Goal: Task Accomplishment & Management: Use online tool/utility

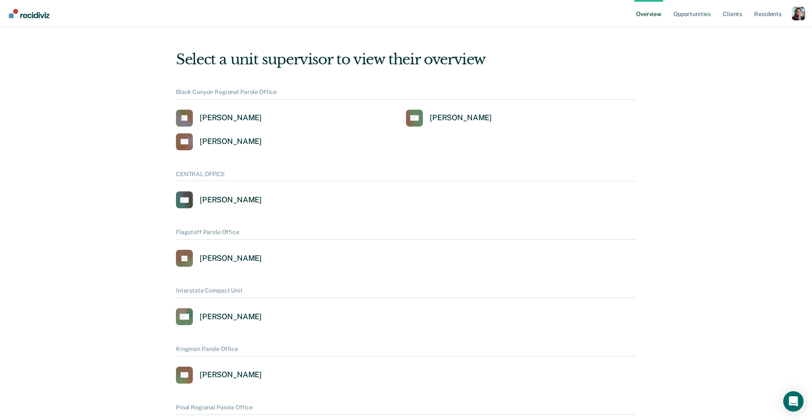
click at [798, 16] on div "Profile dropdown button" at bounding box center [799, 14] width 14 height 14
click at [748, 34] on link "Profile" at bounding box center [764, 33] width 68 height 7
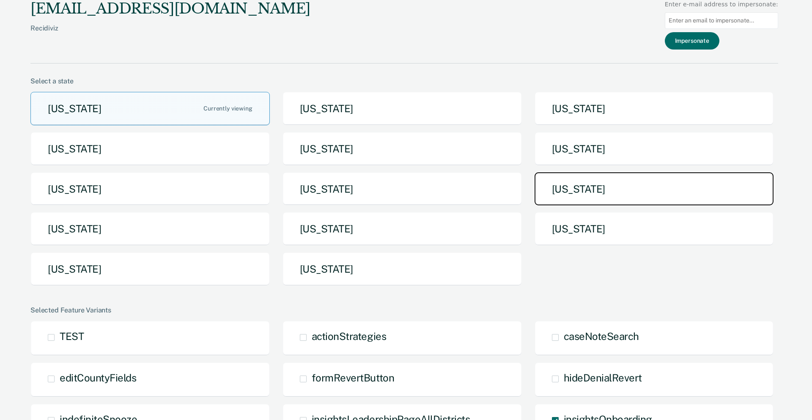
click at [549, 196] on button "[US_STATE]" at bounding box center [654, 188] width 239 height 33
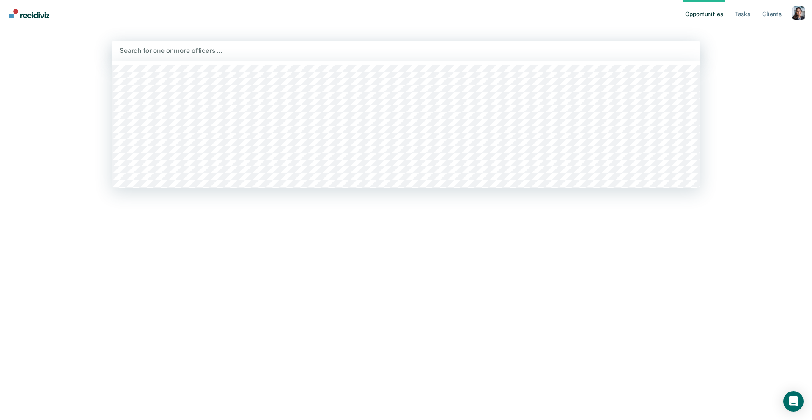
click at [581, 50] on div at bounding box center [405, 51] width 573 height 10
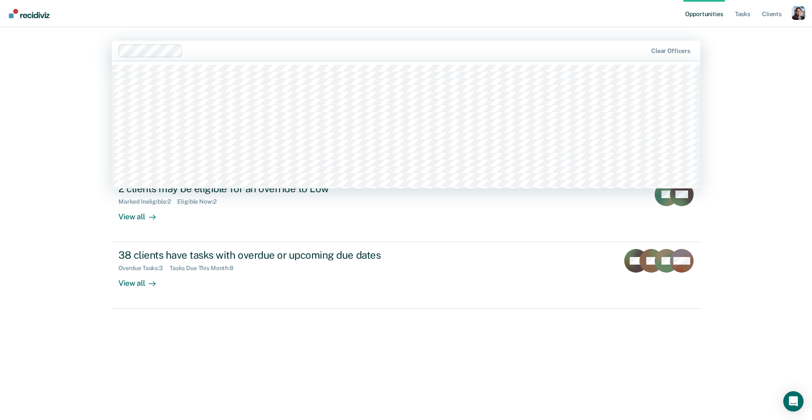
click at [209, 52] on div at bounding box center [416, 51] width 461 height 10
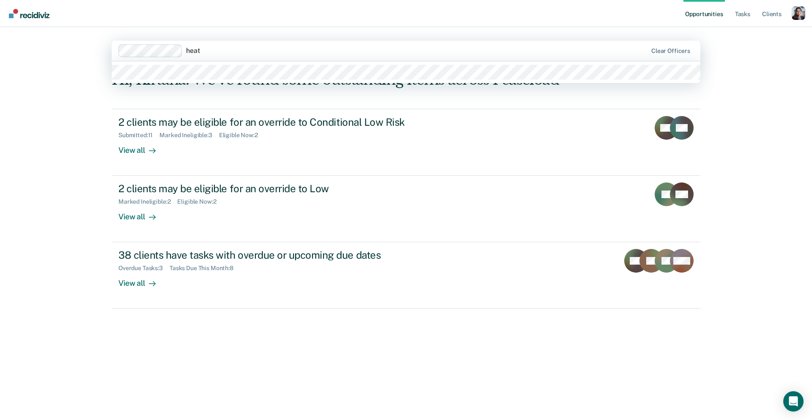
type input "heath"
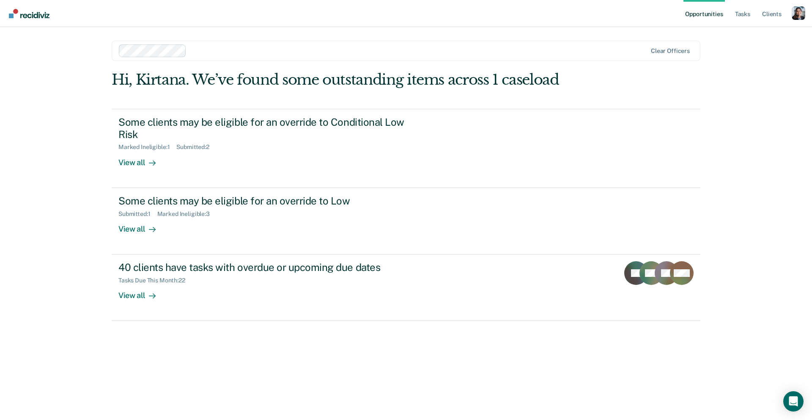
click at [187, 53] on div at bounding box center [383, 50] width 529 height 13
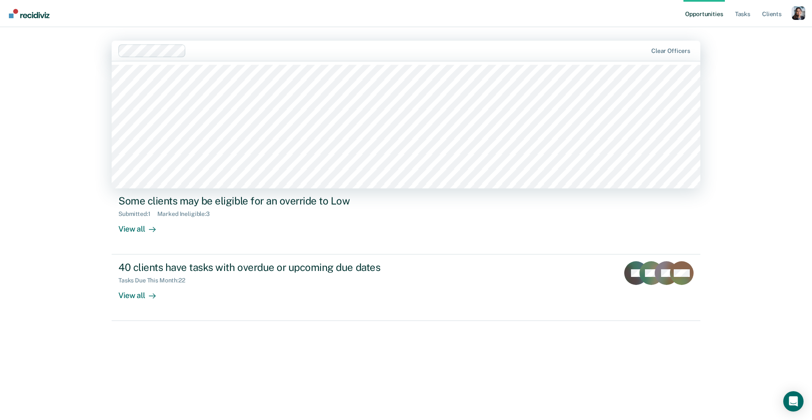
click at [206, 52] on div at bounding box center [418, 51] width 458 height 10
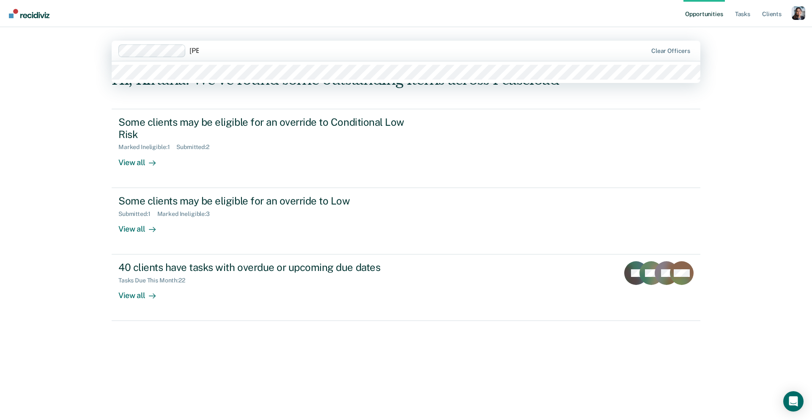
type input "krist"
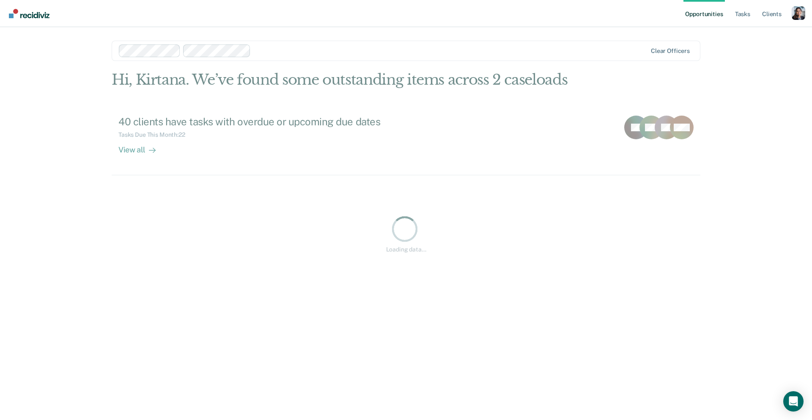
click at [256, 49] on div at bounding box center [450, 51] width 392 height 10
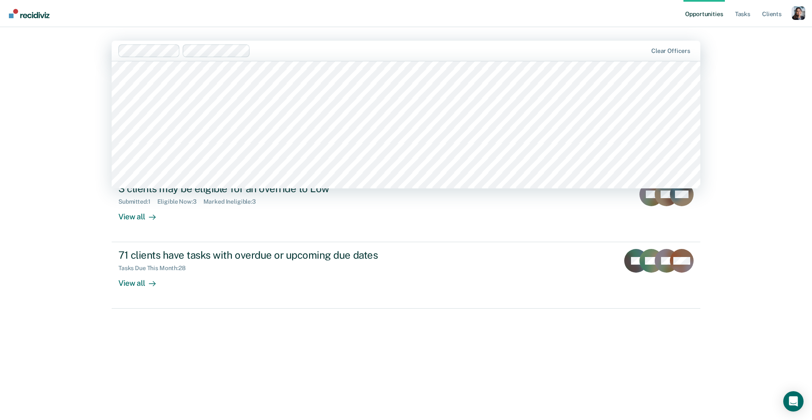
scroll to position [151, 0]
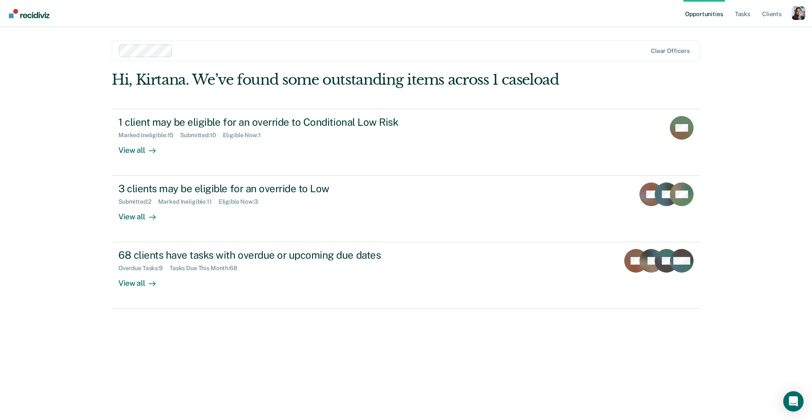
click at [42, 334] on div "Opportunities Tasks Client s Profile How it works Log Out Clear officers Hi, Ki…" at bounding box center [406, 210] width 812 height 420
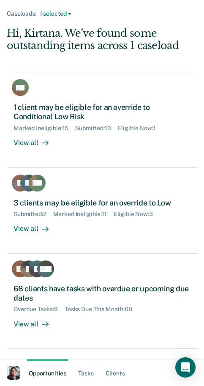
click at [49, 43] on div "Hi, Kirtana. We’ve found some outstanding items across 1 caseload" at bounding box center [102, 39] width 191 height 25
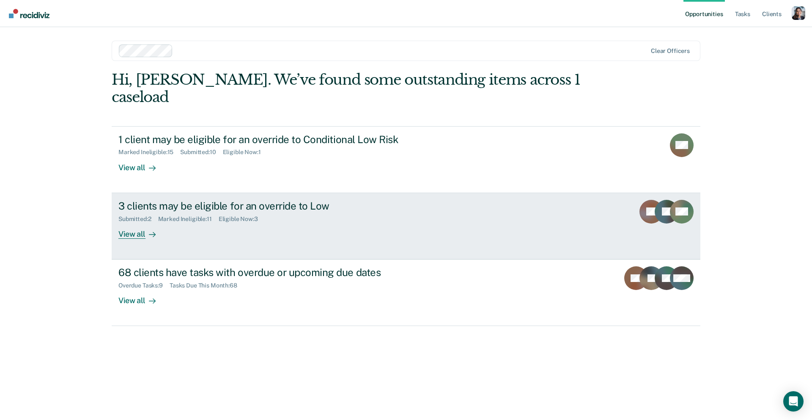
click at [146, 229] on div at bounding box center [150, 234] width 10 height 10
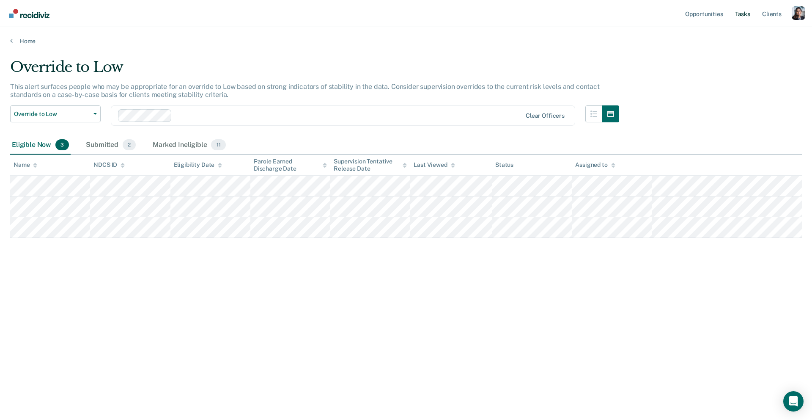
click at [735, 18] on link "Tasks" at bounding box center [742, 13] width 19 height 27
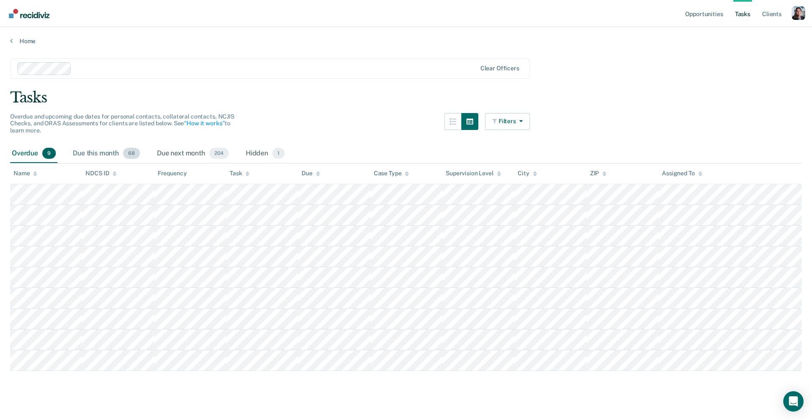
click at [92, 155] on div "Due this month 68" at bounding box center [106, 153] width 71 height 19
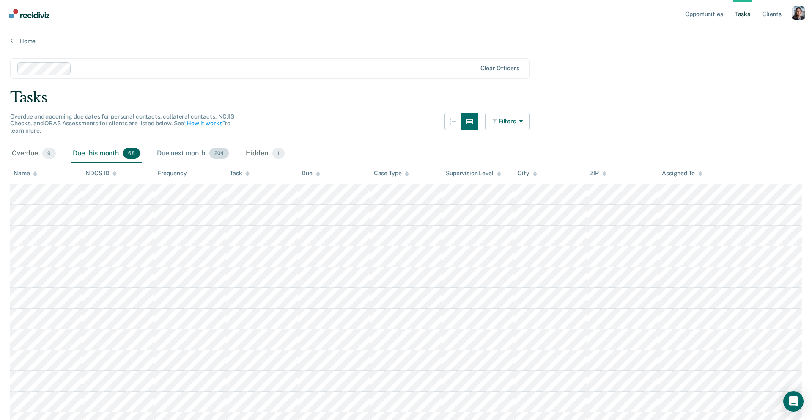
click at [212, 157] on div "Due next month 204" at bounding box center [192, 153] width 75 height 19
click at [256, 152] on div "Hidden 1" at bounding box center [265, 153] width 42 height 19
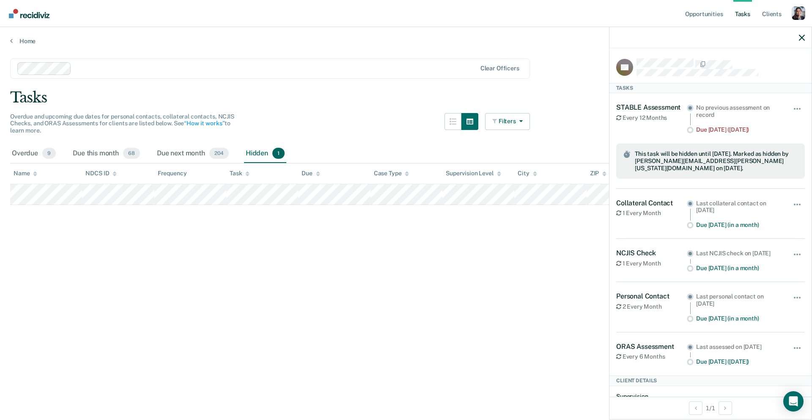
click at [166, 250] on main "Clear officers Tasks Overdue and upcoming due dates for personal contacts, coll…" at bounding box center [406, 231] width 812 height 372
click at [802, 38] on icon "button" at bounding box center [802, 38] width 6 height 6
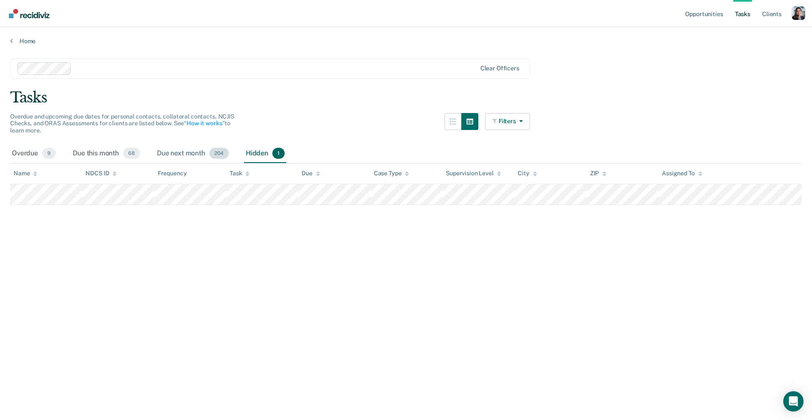
click at [217, 150] on span "204" at bounding box center [218, 153] width 19 height 11
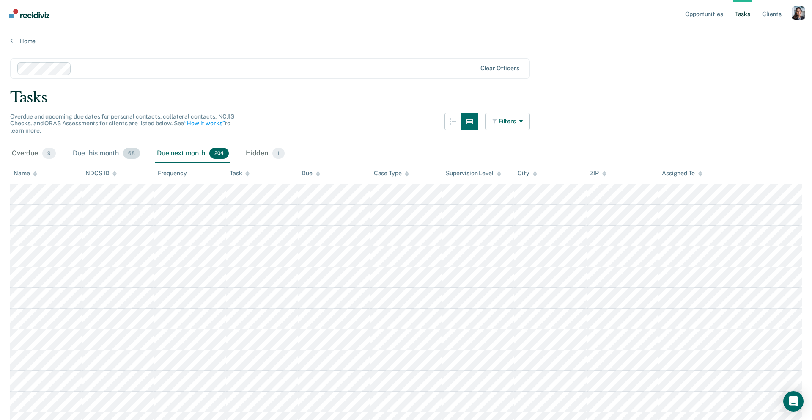
click at [118, 152] on div "Due this month 68" at bounding box center [106, 153] width 71 height 19
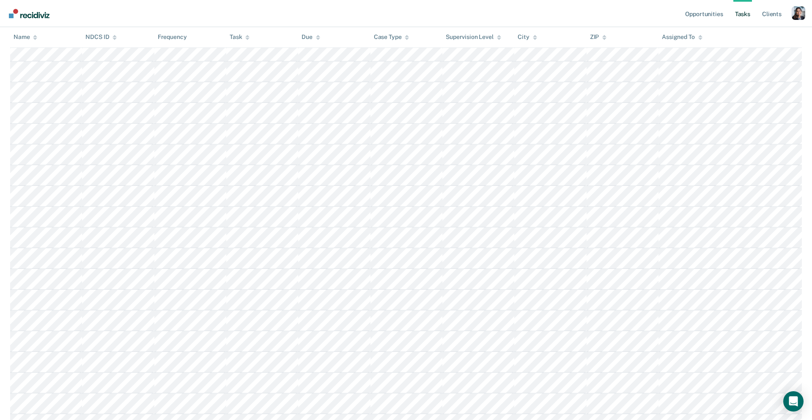
scroll to position [38, 0]
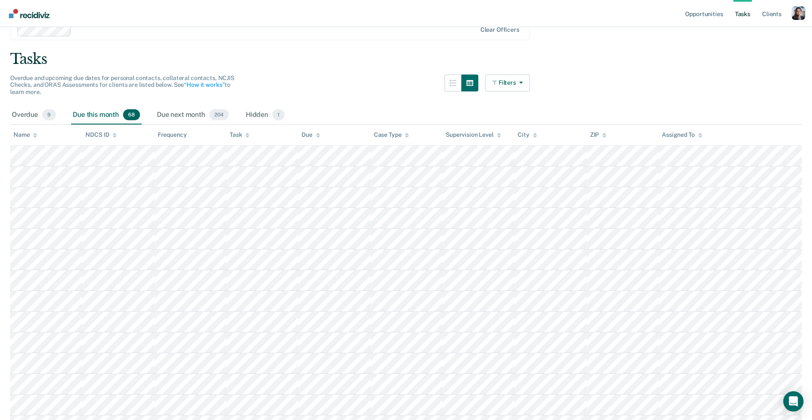
click at [242, 134] on div "Task" at bounding box center [240, 134] width 20 height 7
click at [242, 135] on div "Task" at bounding box center [240, 134] width 20 height 7
click at [239, 133] on div "Task" at bounding box center [240, 134] width 20 height 7
click at [103, 134] on div "NDCS ID" at bounding box center [100, 134] width 31 height 7
click at [34, 133] on icon at bounding box center [35, 134] width 4 height 5
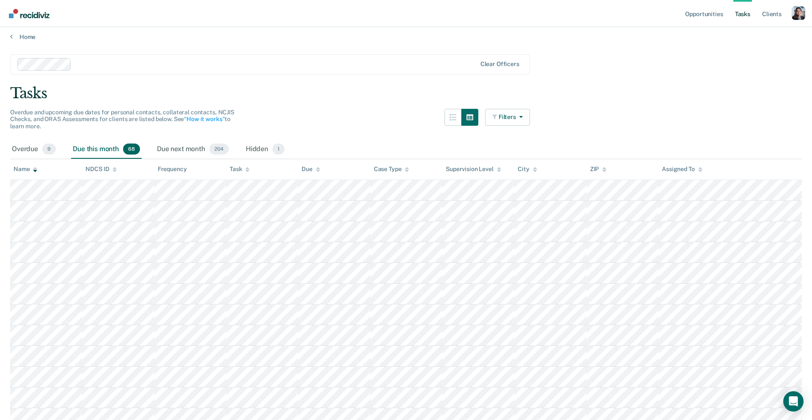
scroll to position [0, 0]
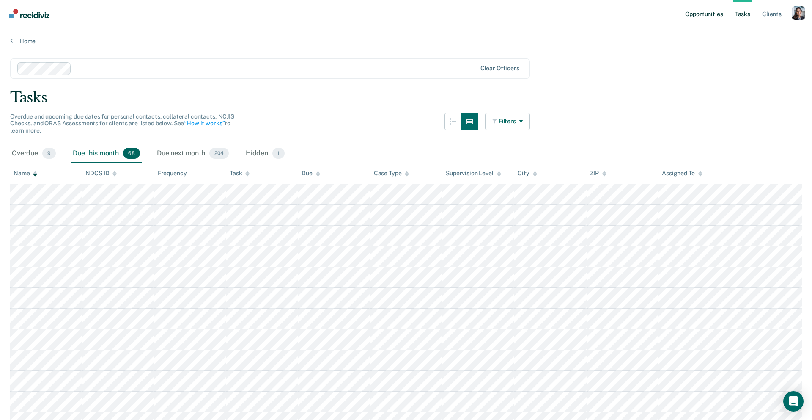
click at [708, 13] on link "Opportunities" at bounding box center [703, 13] width 41 height 27
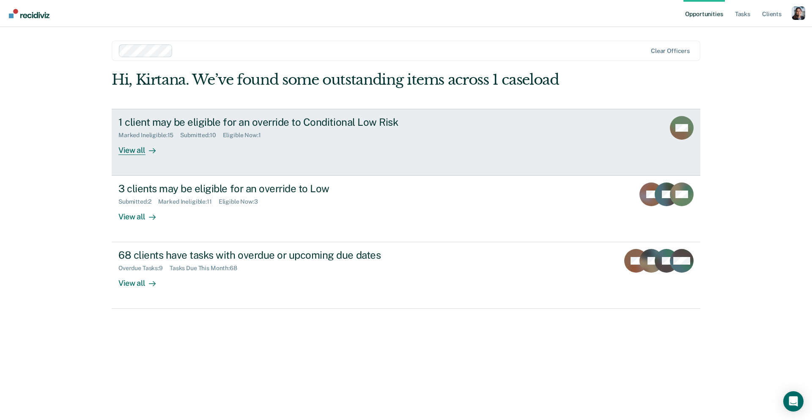
click at [400, 169] on link "1 client may be eligible for an override to Conditional Low Risk Marked Ineligi…" at bounding box center [406, 142] width 589 height 67
